Goal: Navigation & Orientation: Find specific page/section

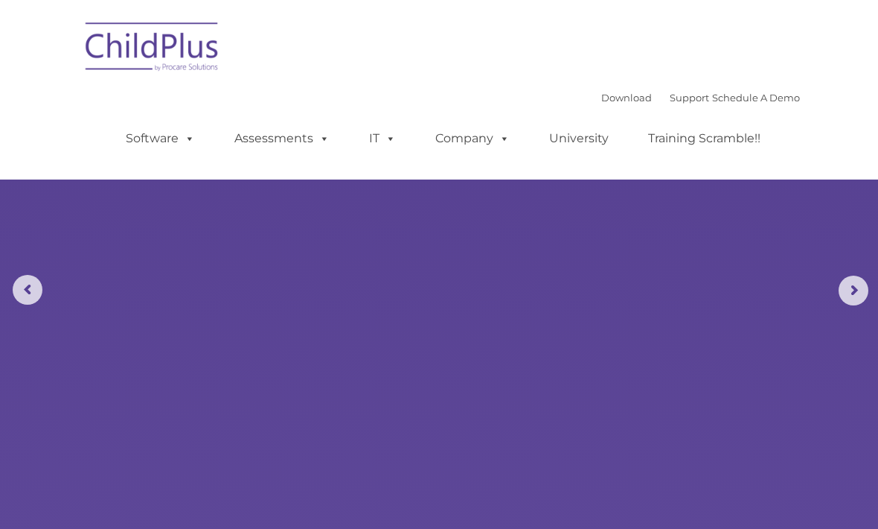
select select "MEDIUM"
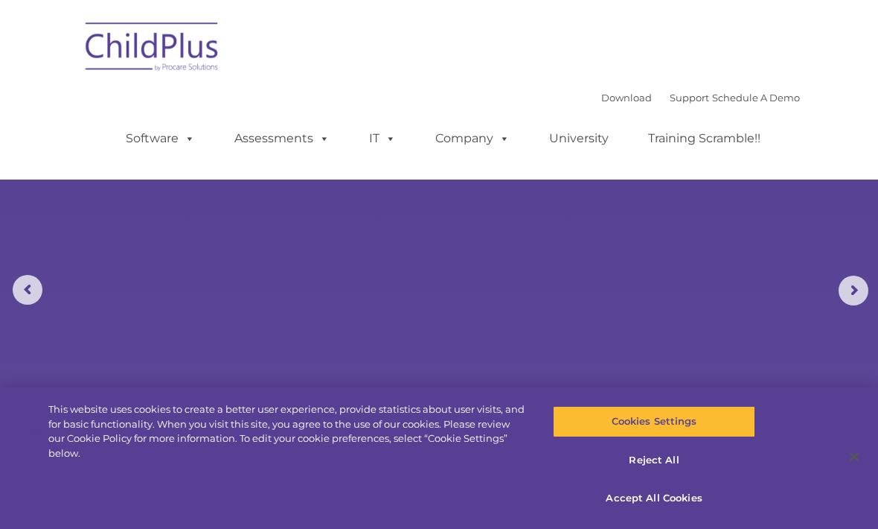
click at [324, 138] on span at bounding box center [321, 138] width 16 height 14
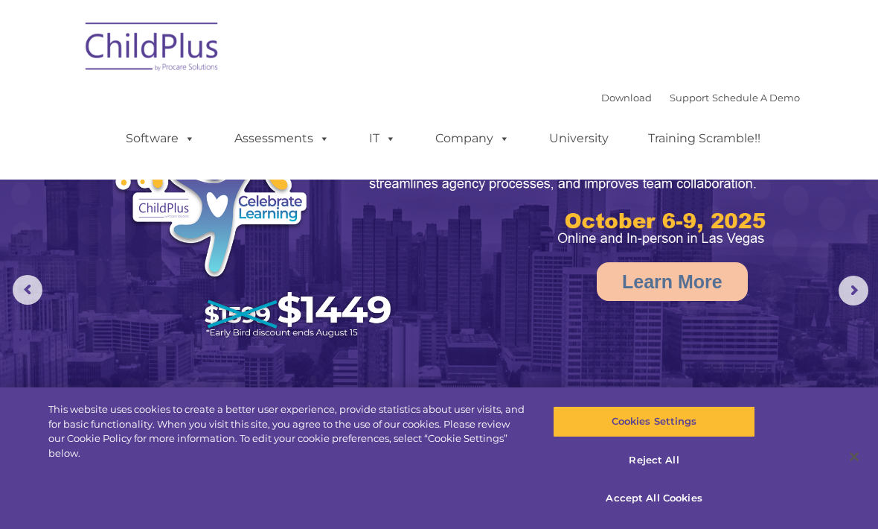
click at [68, 213] on img at bounding box center [439, 276] width 878 height 552
click at [173, 138] on link "Software" at bounding box center [160, 139] width 99 height 30
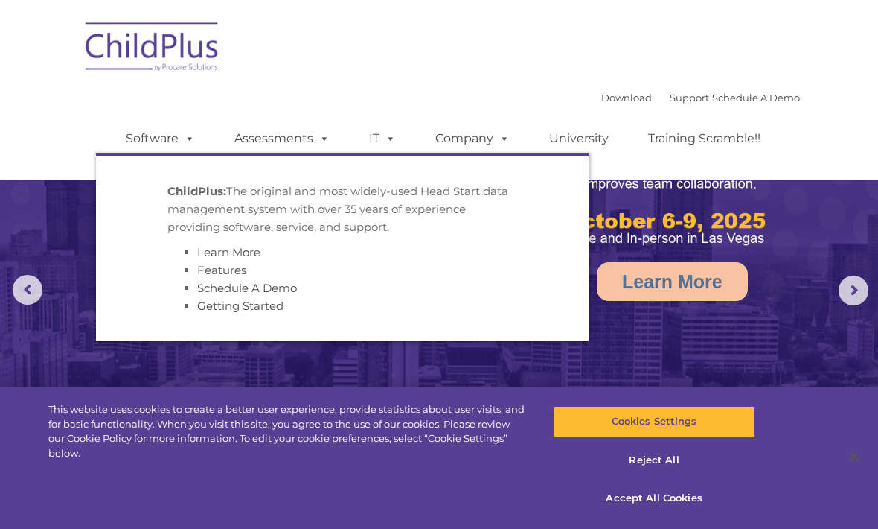
click at [52, 121] on nav "Download Support | Schedule A Demo  MENU MENU Software ChildPlus: The original…" at bounding box center [439, 89] width 878 height 179
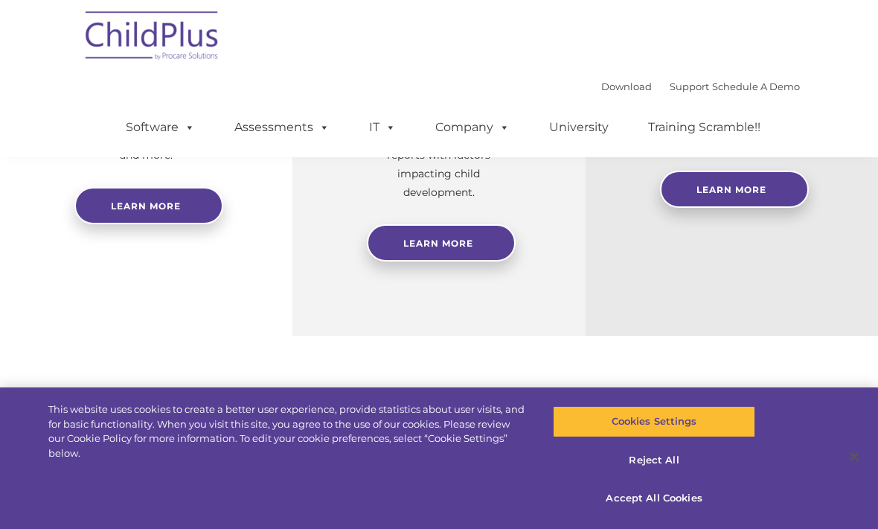
scroll to position [738, 0]
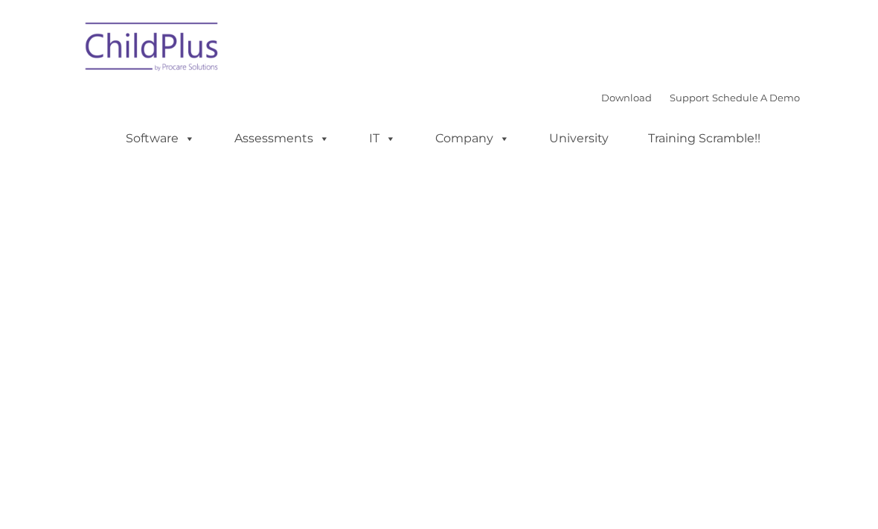
type input ""
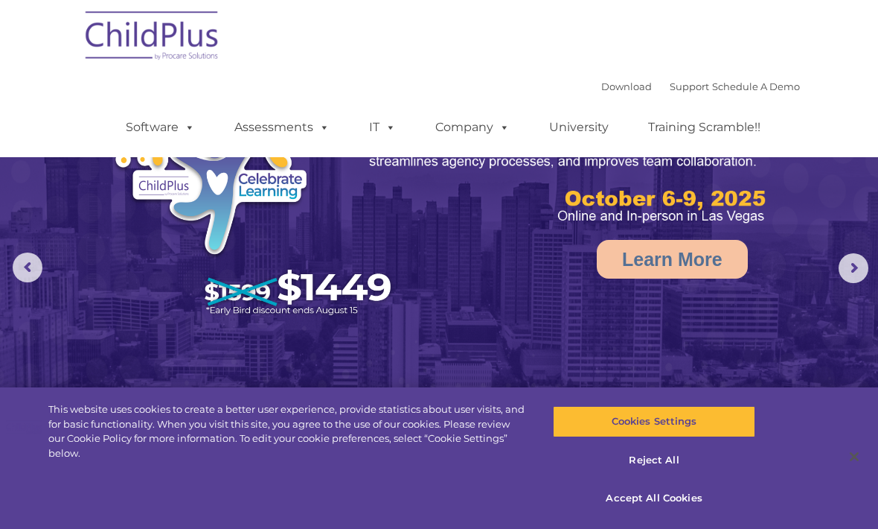
click at [390, 125] on span at bounding box center [388, 127] width 16 height 14
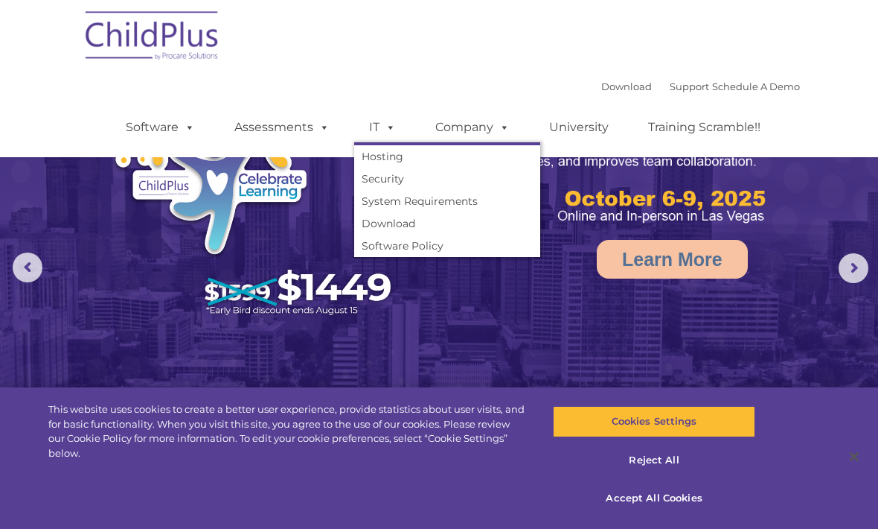
click at [459, 121] on link "Company" at bounding box center [473, 127] width 104 height 30
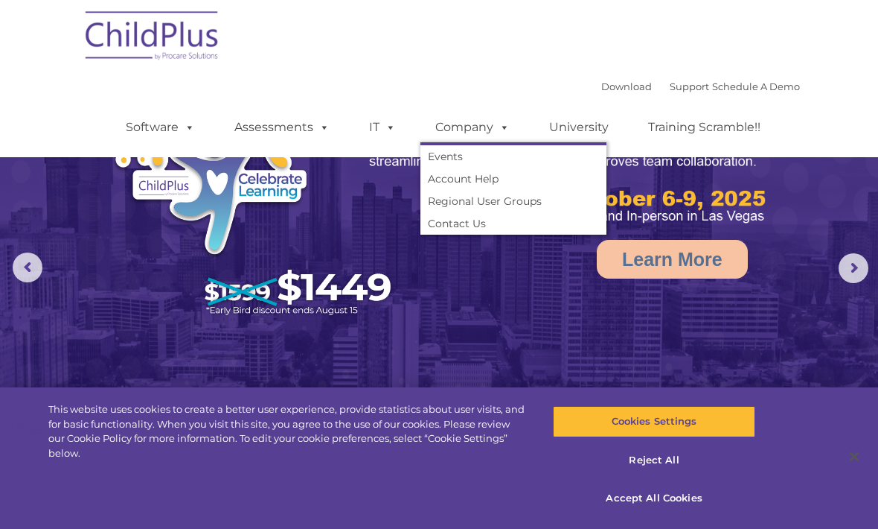
click at [570, 124] on link "University" at bounding box center [579, 127] width 89 height 30
click at [700, 130] on link "Training Scramble!!" at bounding box center [705, 127] width 142 height 30
click at [164, 137] on link "Software" at bounding box center [160, 127] width 99 height 30
